Goal: Complete application form: Complete application form

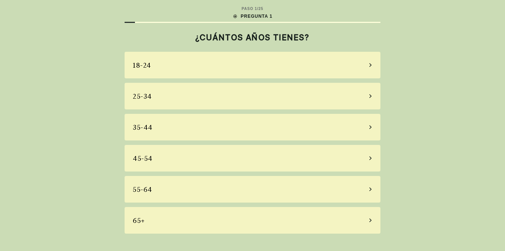
click at [371, 156] on icon at bounding box center [371, 158] width 4 height 7
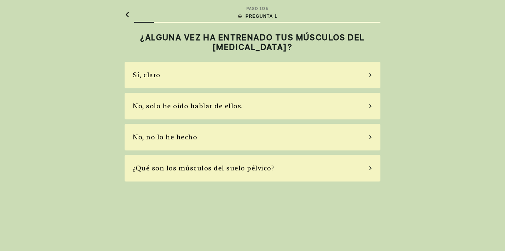
click at [371, 138] on icon at bounding box center [370, 137] width 2 height 4
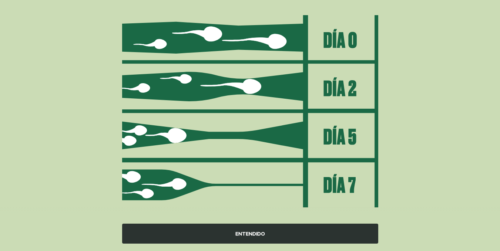
scroll to position [94, 0]
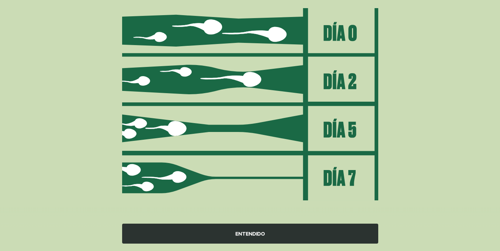
click at [251, 232] on font "ENTENDIDO" at bounding box center [250, 234] width 30 height 6
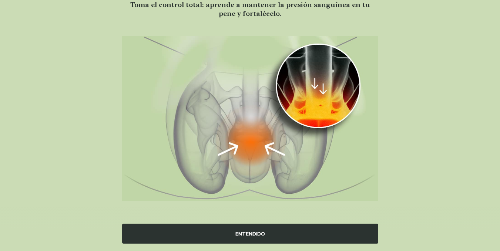
scroll to position [65, 0]
click at [257, 233] on font "ENTENDIDO" at bounding box center [250, 234] width 30 height 6
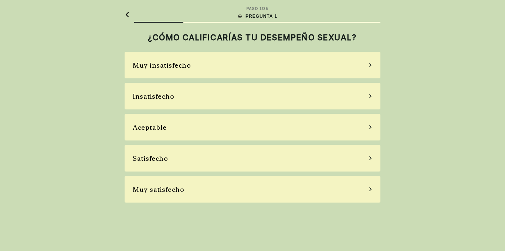
click at [370, 158] on icon at bounding box center [371, 158] width 4 height 7
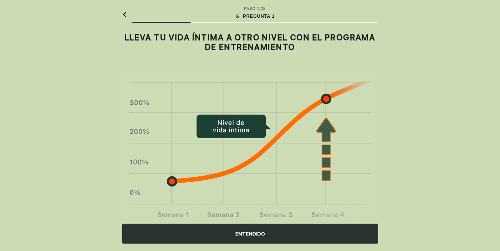
click at [252, 233] on font "ENTENDIDO" at bounding box center [250, 234] width 30 height 6
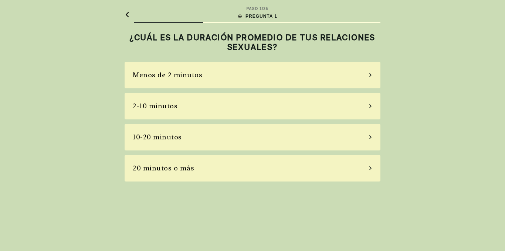
click at [372, 137] on icon at bounding box center [371, 137] width 4 height 7
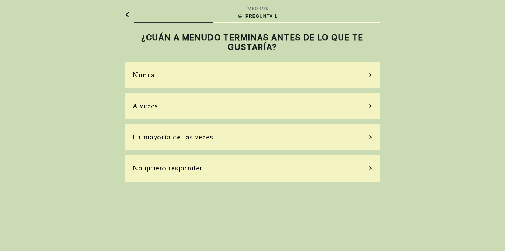
click at [372, 106] on div "A veces" at bounding box center [253, 106] width 256 height 27
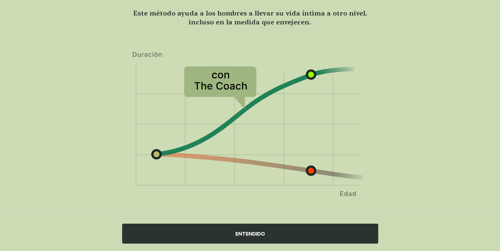
scroll to position [57, 0]
click at [253, 234] on font "ENTENDIDO" at bounding box center [250, 234] width 30 height 6
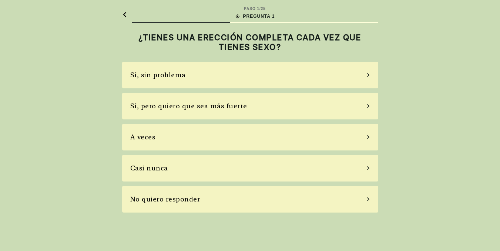
scroll to position [0, 0]
click at [368, 77] on div "Sí, sin problema" at bounding box center [253, 75] width 256 height 27
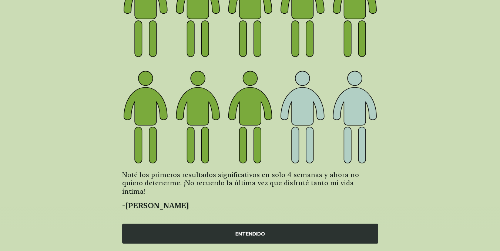
scroll to position [108, 0]
click at [248, 233] on font "ENTENDIDO" at bounding box center [250, 234] width 30 height 6
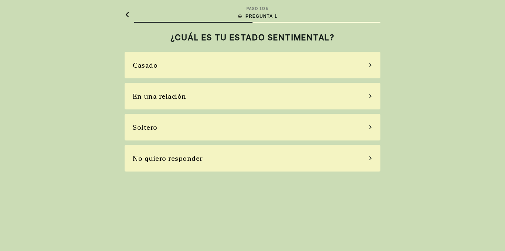
click at [371, 95] on icon at bounding box center [371, 96] width 4 height 7
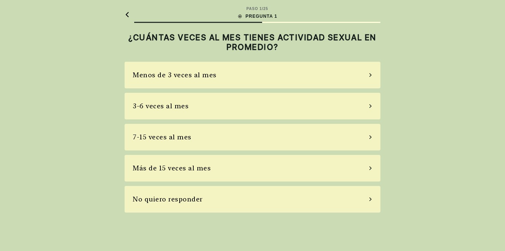
click at [371, 107] on icon at bounding box center [371, 106] width 4 height 7
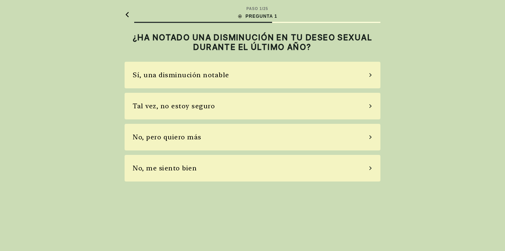
click at [375, 137] on div "No, pero quiero más" at bounding box center [253, 137] width 256 height 27
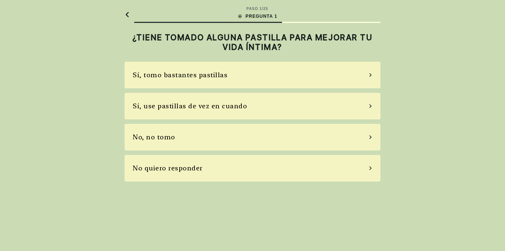
click at [372, 138] on div "No, no tomo" at bounding box center [253, 137] width 256 height 27
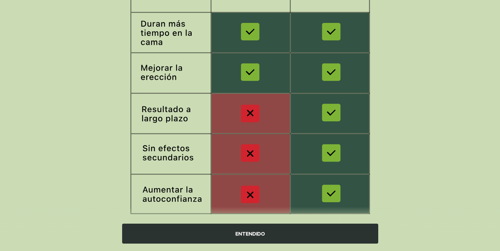
scroll to position [141, 0]
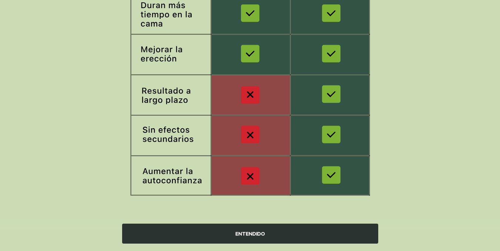
click at [254, 235] on font "ENTENDIDO" at bounding box center [250, 234] width 30 height 6
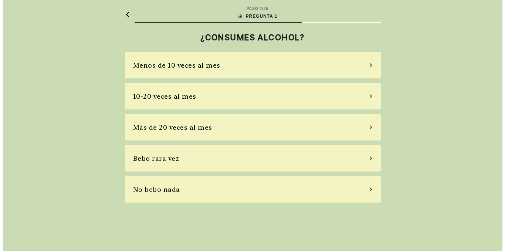
scroll to position [0, 0]
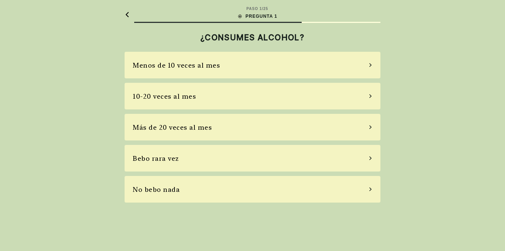
click at [371, 158] on icon at bounding box center [370, 158] width 2 height 4
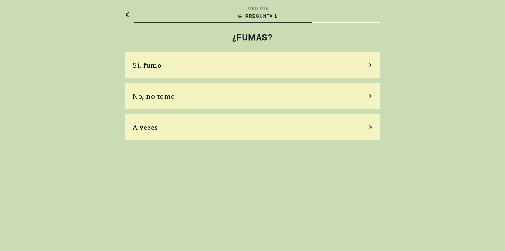
click at [373, 93] on div "No, no tomo" at bounding box center [253, 96] width 256 height 27
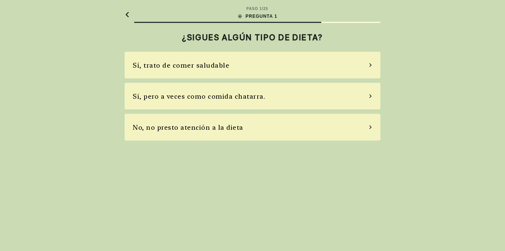
drag, startPoint x: 373, startPoint y: 93, endPoint x: 360, endPoint y: 94, distance: 12.6
click at [372, 126] on div "No, no presto atención a la dieta" at bounding box center [253, 127] width 256 height 27
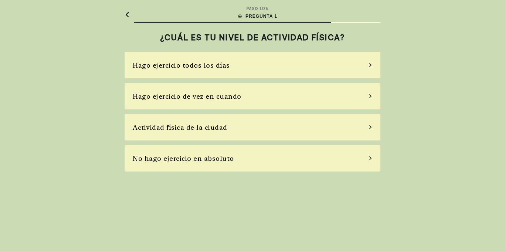
drag, startPoint x: 324, startPoint y: 115, endPoint x: 318, endPoint y: 115, distance: 5.5
